Goal: Transaction & Acquisition: Download file/media

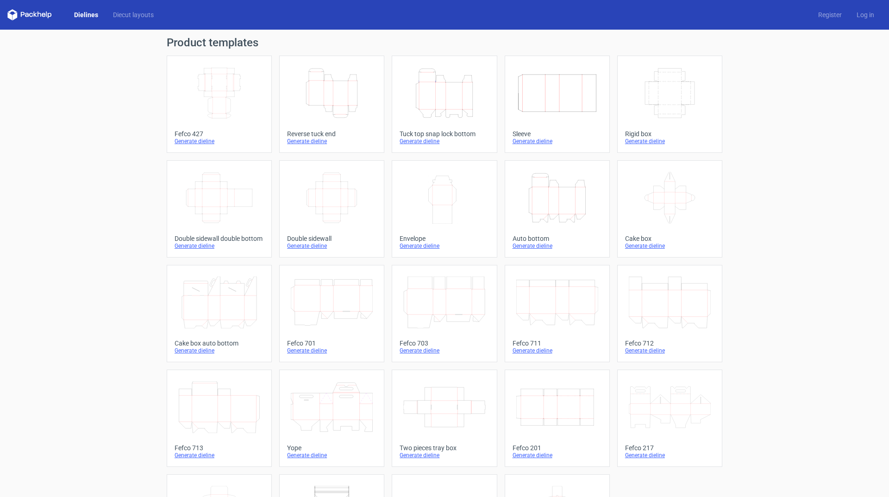
click at [419, 143] on div "Generate dieline" at bounding box center [444, 141] width 89 height 7
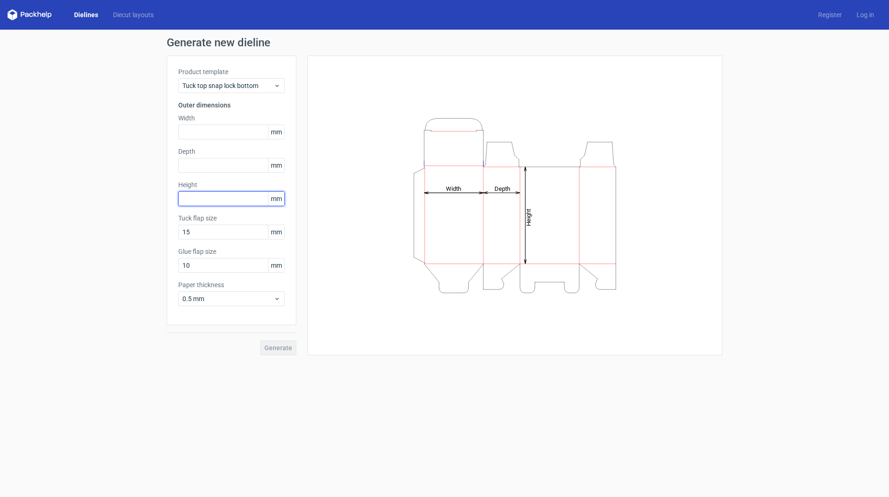
click at [188, 197] on input "text" at bounding box center [231, 198] width 106 height 15
type input "110"
click at [190, 132] on input "text" at bounding box center [231, 132] width 106 height 15
type input "40"
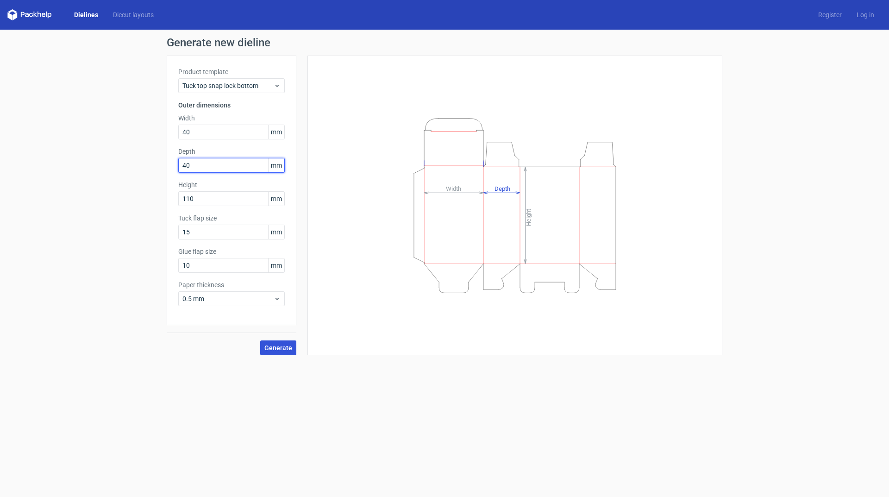
type input "40"
click at [283, 348] on span "Generate" at bounding box center [278, 347] width 28 height 6
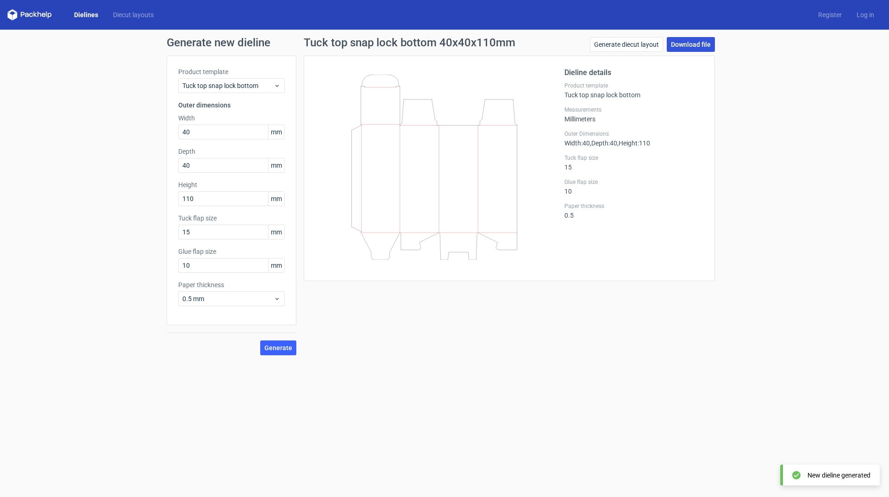
click at [684, 44] on link "Download file" at bounding box center [691, 44] width 48 height 15
